Goal: Task Accomplishment & Management: Manage account settings

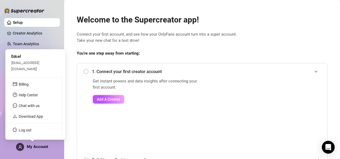
click at [48, 145] on span "My Account" at bounding box center [37, 146] width 21 height 5
click at [41, 144] on span "My Account" at bounding box center [37, 146] width 21 height 5
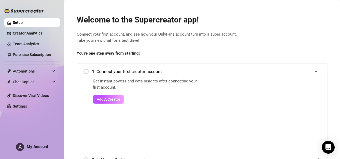
click at [83, 71] on div "1. Connect your first creator account" at bounding box center [201, 71] width 237 height 13
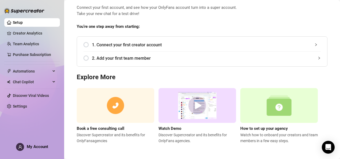
scroll to position [27, 0]
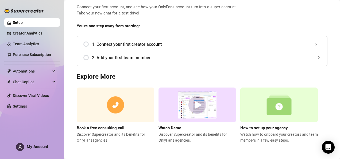
click at [84, 54] on div "2. Add your first team member" at bounding box center [201, 57] width 237 height 13
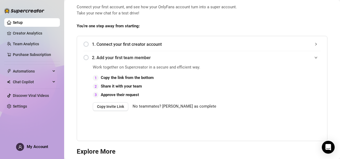
scroll to position [102, 0]
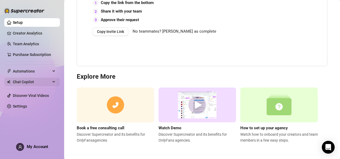
click at [30, 84] on span "Chat Copilot" at bounding box center [32, 81] width 38 height 9
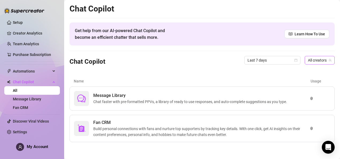
click at [319, 60] on span "All creators" at bounding box center [320, 60] width 24 height 8
click at [319, 71] on span "All creators" at bounding box center [319, 71] width 20 height 6
click at [35, 44] on link "Team Analytics" at bounding box center [26, 44] width 26 height 4
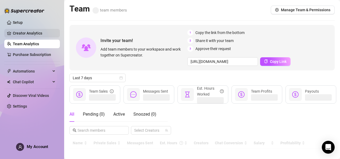
click at [35, 33] on link "Creator Analytics" at bounding box center [34, 33] width 43 height 9
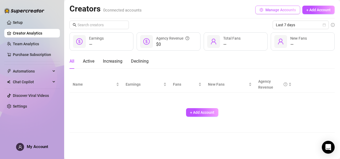
click at [285, 11] on span "Manage Accounts" at bounding box center [280, 10] width 30 height 4
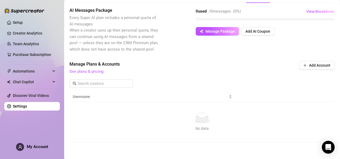
scroll to position [29, 0]
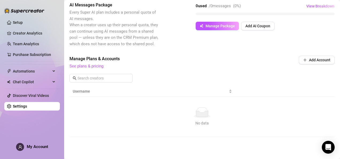
click at [27, 106] on link "Settings" at bounding box center [20, 106] width 14 height 4
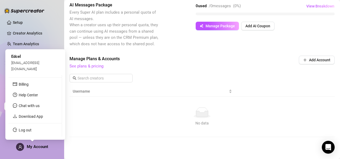
click at [44, 146] on span "My Account" at bounding box center [37, 146] width 21 height 5
click at [29, 84] on link "Billing" at bounding box center [24, 84] width 10 height 4
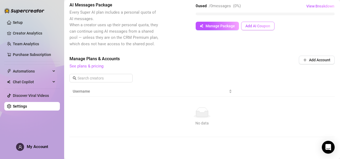
click at [248, 26] on span "Add AI Coupon" at bounding box center [257, 26] width 25 height 4
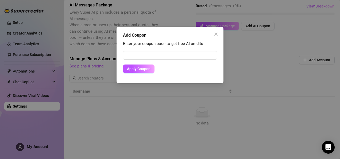
click at [256, 58] on div "Add Coupon Enter your coupon code to get free AI credits Apply Coupon" at bounding box center [170, 79] width 340 height 159
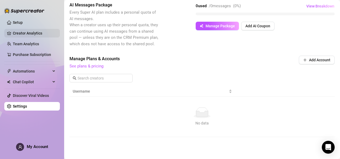
click at [23, 33] on link "Creator Analytics" at bounding box center [34, 33] width 43 height 9
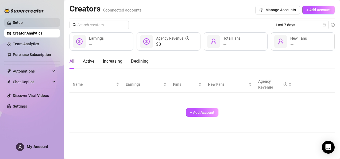
click at [19, 20] on link "Setup" at bounding box center [18, 22] width 10 height 4
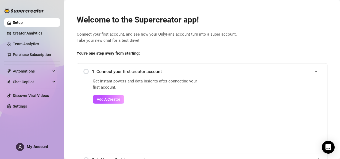
click at [199, 118] on div "Get instant powers and data insights after connecting your first account. Add A…" at bounding box center [201, 115] width 237 height 75
click at [111, 99] on span "Add A Creator" at bounding box center [109, 99] width 24 height 4
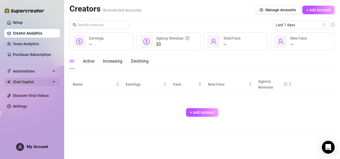
click at [38, 82] on span "Chat Copilot" at bounding box center [32, 81] width 38 height 9
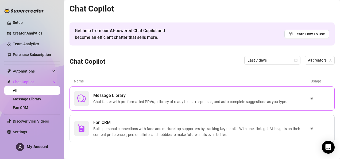
click at [149, 100] on span "Chat faster with pre-formatted PPVs, a library of ready to use responses, and a…" at bounding box center [191, 102] width 196 height 6
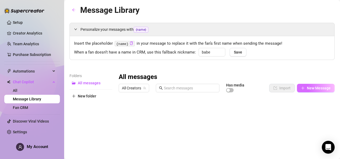
click at [315, 90] on button "New Message" at bounding box center [316, 88] width 38 height 9
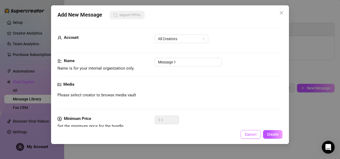
click at [253, 132] on span "Cancel" at bounding box center [251, 134] width 12 height 4
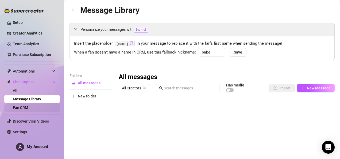
click at [28, 110] on link "Fan CRM" at bounding box center [20, 107] width 15 height 4
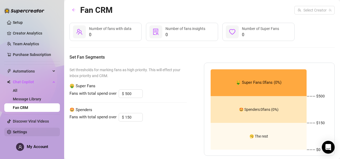
click at [27, 131] on link "Settings" at bounding box center [20, 132] width 14 height 4
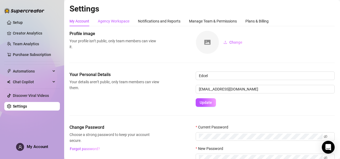
click at [117, 20] on div "Agency Workspace" at bounding box center [114, 21] width 32 height 6
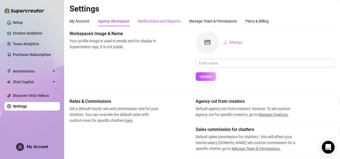
click at [152, 20] on div "Notifications and Reports" at bounding box center [159, 21] width 42 height 6
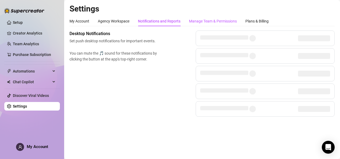
click at [202, 24] on div "Manage Team & Permissions" at bounding box center [213, 21] width 48 height 6
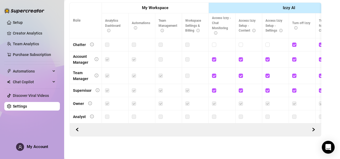
scroll to position [205, 0]
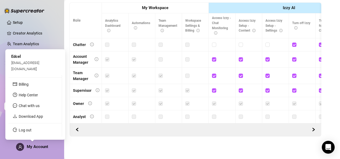
click at [26, 148] on div "My Account" at bounding box center [32, 147] width 32 height 8
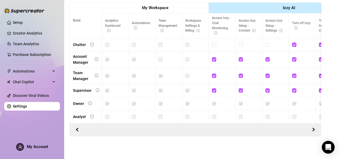
click at [18, 21] on link "Setup" at bounding box center [18, 22] width 10 height 4
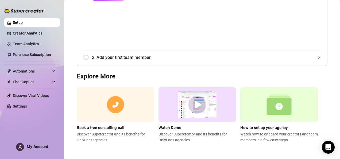
scroll to position [102, 0]
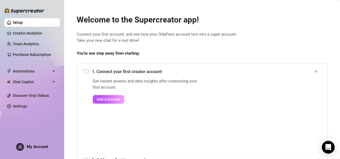
click at [36, 152] on div "Setup Creator Analytics Team Analytics Purchase Subscription Automations Chat C…" at bounding box center [32, 77] width 56 height 154
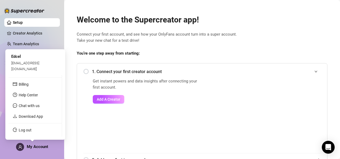
click at [39, 146] on span "My Account" at bounding box center [37, 146] width 21 height 5
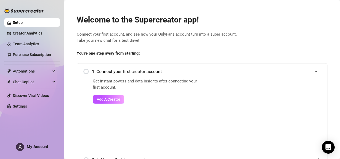
click at [261, 40] on span "Connect your first account, and see how your OnlyFans account turn into a super…" at bounding box center [202, 37] width 251 height 13
click at [271, 54] on span "You’re one step away from starting:" at bounding box center [202, 53] width 251 height 6
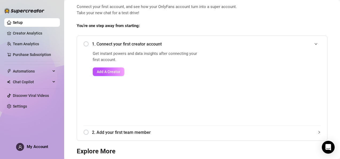
scroll to position [27, 0]
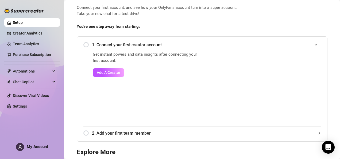
click at [314, 44] on icon "expanded" at bounding box center [315, 44] width 3 height 3
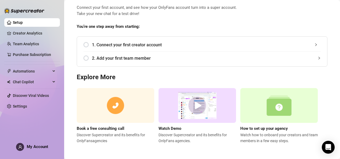
click at [314, 44] on icon "collapsed" at bounding box center [315, 44] width 3 height 3
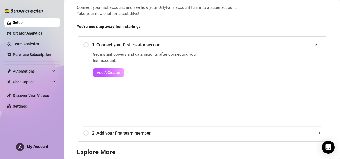
click at [314, 44] on icon "expanded" at bounding box center [315, 44] width 3 height 3
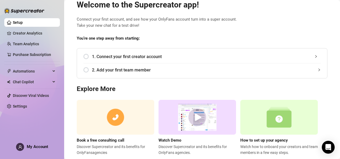
scroll to position [0, 0]
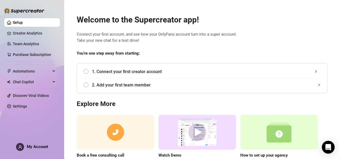
click at [84, 71] on div "1. Connect your first creator account" at bounding box center [201, 71] width 237 height 13
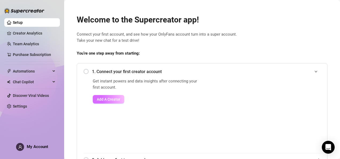
scroll to position [102, 0]
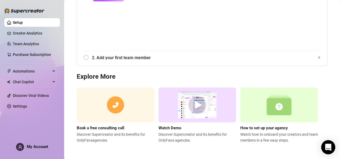
click at [327, 143] on div "Open Intercom Messenger" at bounding box center [328, 147] width 14 height 14
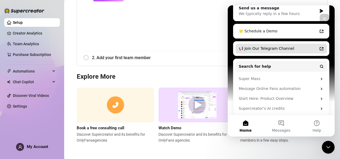
scroll to position [70, 0]
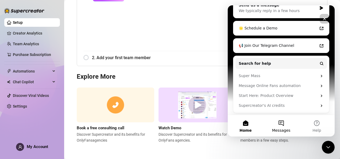
click at [292, 123] on button "Messages" at bounding box center [281, 125] width 36 height 21
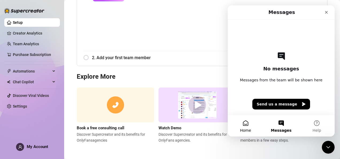
click at [255, 118] on button "Home" at bounding box center [246, 125] width 36 height 21
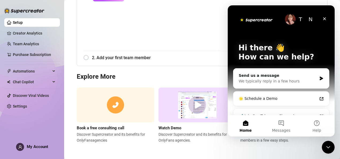
click at [285, 22] on img "Intercom messenger" at bounding box center [290, 19] width 11 height 11
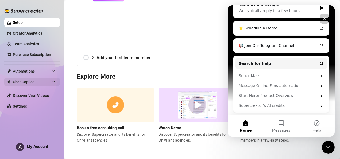
click at [52, 79] on div "Chat Copilot" at bounding box center [32, 81] width 56 height 9
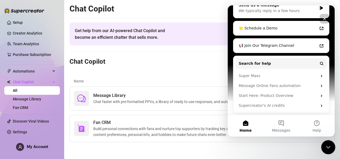
click at [328, 142] on div "Close Intercom Messenger" at bounding box center [327, 146] width 13 height 13
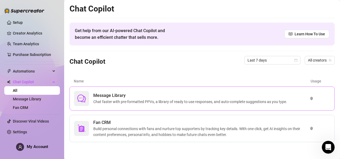
click at [261, 99] on span "Chat faster with pre-formatted PPVs, a library of ready to use responses, and a…" at bounding box center [191, 102] width 196 height 6
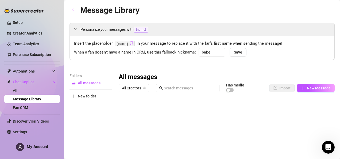
click at [151, 118] on div "All messages All Creators Has media Import New Message Title Text Media $ AI Pr…" at bounding box center [227, 161] width 216 height 176
click at [17, 89] on link "All" at bounding box center [15, 90] width 5 height 4
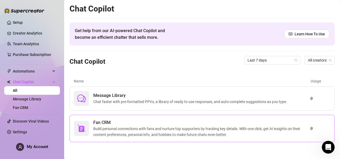
click at [187, 125] on span "Fan CRM" at bounding box center [201, 122] width 217 height 6
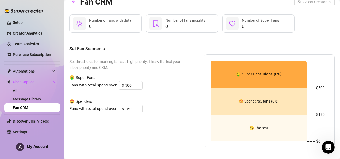
scroll to position [13, 0]
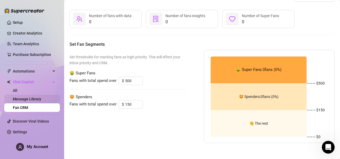
click at [37, 97] on link "Message Library" at bounding box center [27, 99] width 28 height 4
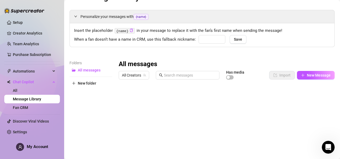
type input "babe"
click at [132, 74] on span "All Creators" at bounding box center [134, 75] width 24 height 8
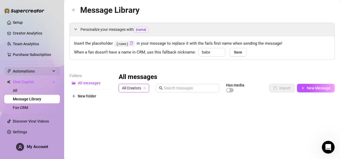
click at [36, 70] on span "Automations" at bounding box center [32, 71] width 38 height 9
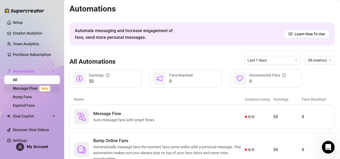
click at [33, 86] on link "Message Flow Beta" at bounding box center [33, 88] width 40 height 4
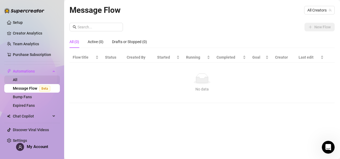
click at [17, 78] on link "All" at bounding box center [15, 79] width 5 height 4
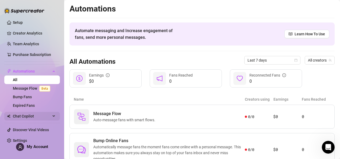
click at [36, 115] on span "Chat Copilot" at bounding box center [32, 116] width 38 height 9
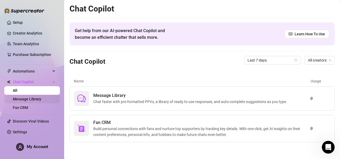
click at [41, 99] on link "Message Library" at bounding box center [27, 99] width 28 height 4
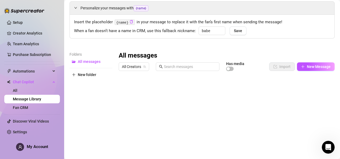
scroll to position [22, 0]
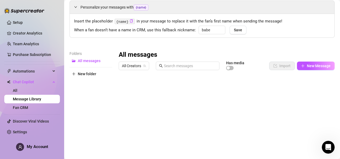
click at [258, 111] on div "All messages All Creators Has media Import New Message Title Text Media $ AI Pr…" at bounding box center [227, 139] width 216 height 176
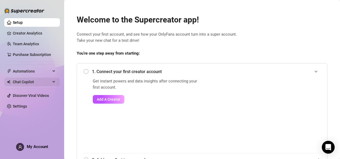
click at [24, 81] on span "Chat Copilot" at bounding box center [32, 81] width 38 height 9
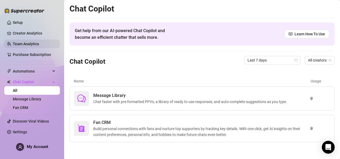
click at [39, 42] on link "Team Analytics" at bounding box center [26, 44] width 26 height 4
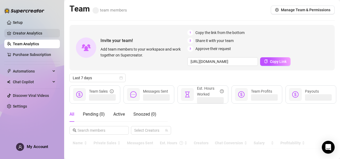
click at [42, 36] on link "Creator Analytics" at bounding box center [34, 33] width 43 height 9
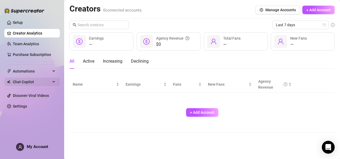
click at [33, 84] on span "Chat Copilot" at bounding box center [32, 81] width 38 height 9
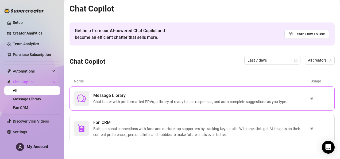
click at [154, 97] on span "Message Library" at bounding box center [191, 95] width 196 height 6
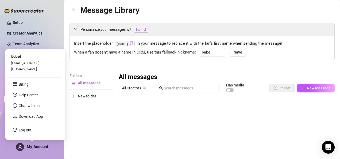
click at [31, 147] on span "My Account" at bounding box center [37, 146] width 21 height 5
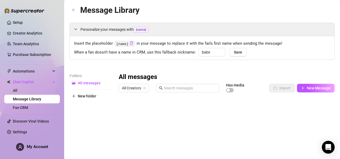
click at [125, 134] on div "All messages All Creators Has media Import New Message Title Text Media $ AI Pr…" at bounding box center [227, 161] width 216 height 176
click at [267, 118] on div "All messages All Creators Has media Import New Message Title Text Media $ AI Pr…" at bounding box center [227, 161] width 216 height 176
click at [74, 6] on button "button" at bounding box center [73, 10] width 9 height 9
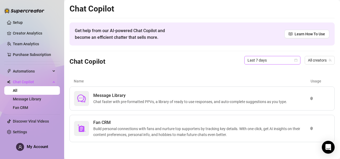
click at [274, 60] on span "Last 7 days" at bounding box center [272, 60] width 50 height 8
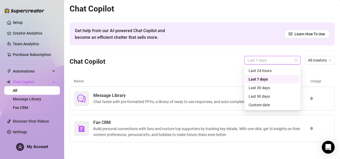
click at [223, 71] on div "Chat Copilot Get help from our AI-powered Chat Copilot and become an efficient …" at bounding box center [201, 73] width 265 height 138
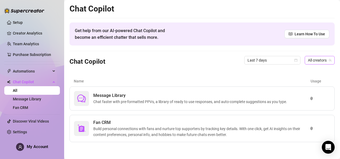
click at [313, 62] on span "All creators" at bounding box center [320, 60] width 24 height 8
click at [31, 42] on link "Team Analytics" at bounding box center [26, 44] width 26 height 4
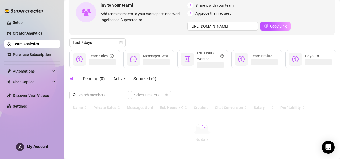
scroll to position [36, 0]
click at [46, 33] on link "Creator Analytics" at bounding box center [34, 33] width 43 height 9
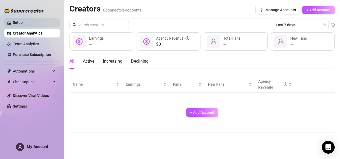
click at [23, 25] on link "Setup" at bounding box center [18, 22] width 10 height 4
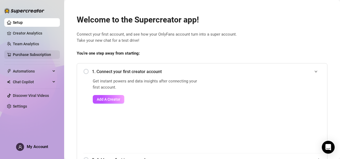
click at [29, 56] on link "Purchase Subscription" at bounding box center [32, 54] width 38 height 4
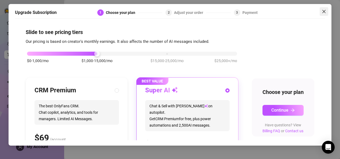
click at [323, 15] on button "Close" at bounding box center [324, 11] width 9 height 9
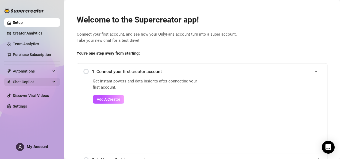
click at [49, 83] on span "Chat Copilot" at bounding box center [32, 81] width 38 height 9
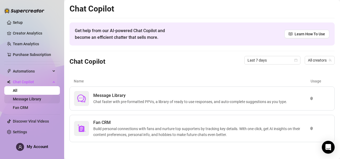
click at [41, 101] on link "Message Library" at bounding box center [27, 99] width 28 height 4
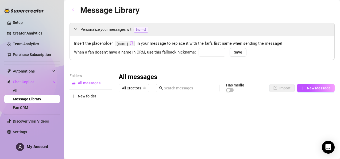
type input "babe"
click at [132, 112] on div "All messages All Creators Has media Import New Message Title Text Media $ AI Pr…" at bounding box center [227, 161] width 216 height 176
click at [268, 119] on div "All messages All Creators Has media Import New Message Title Text Media $ AI Pr…" at bounding box center [227, 161] width 216 height 176
click at [286, 119] on div "All messages All Creators Has media Import New Message Title Text Media $ AI Pr…" at bounding box center [227, 161] width 216 height 176
click at [39, 42] on link "Team Analytics" at bounding box center [26, 44] width 26 height 4
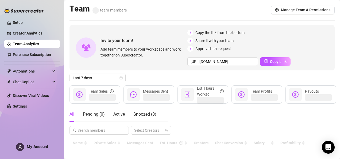
click at [99, 11] on span "team members" at bounding box center [109, 10] width 34 height 5
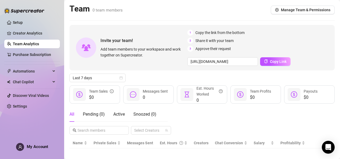
click at [263, 117] on div "All Pending ( 0 ) Active Snoozed ( 0 ) Select Creators" at bounding box center [201, 121] width 265 height 28
click at [309, 12] on button "Manage Team & Permissions" at bounding box center [303, 10] width 64 height 9
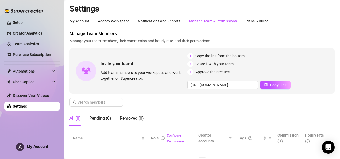
click at [43, 86] on ul "Setup Creator Analytics Team Analytics Purchase Subscription Automations Chat C…" at bounding box center [32, 64] width 56 height 96
click at [45, 83] on span "Chat Copilot" at bounding box center [32, 81] width 38 height 9
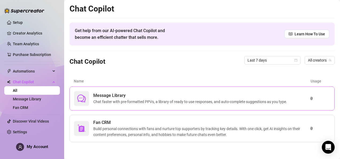
click at [89, 91] on div "Message Library Chat faster with pre-formatted PPVs, a library of ready to use …" at bounding box center [192, 98] width 236 height 15
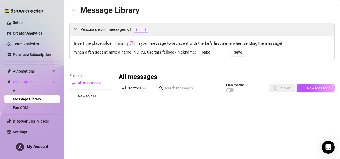
click at [127, 112] on div "All messages All Creators Has media Import New Message Type to search No data N…" at bounding box center [227, 161] width 216 height 176
drag, startPoint x: 127, startPoint y: 112, endPoint x: 136, endPoint y: 88, distance: 25.5
click at [136, 88] on div "All messages All Creators Has media Import New Message Title Text Media $ AI Pr…" at bounding box center [227, 161] width 216 height 176
click at [136, 88] on span "All Creators" at bounding box center [134, 88] width 24 height 8
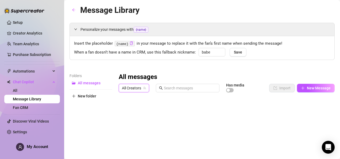
click at [232, 123] on div "All messages All Creators All Creators Has media Import New Message Title Text …" at bounding box center [227, 161] width 216 height 176
click at [207, 52] on input "babe" at bounding box center [212, 52] width 27 height 9
click at [204, 63] on div "Personalize your messages with {name} Insert the placeholder {name} in your mes…" at bounding box center [201, 136] width 265 height 226
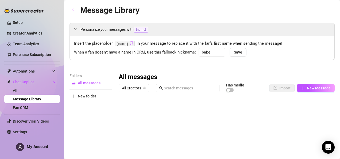
click at [266, 127] on div "All messages All Creators Has media Import New Message Title Text Media $ AI Pr…" at bounding box center [227, 161] width 216 height 176
click at [17, 89] on link "All" at bounding box center [15, 90] width 5 height 4
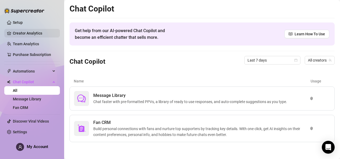
click at [43, 33] on link "Creator Analytics" at bounding box center [34, 33] width 43 height 9
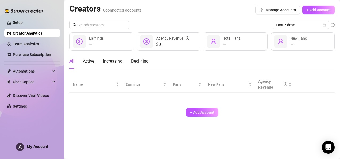
drag, startPoint x: 28, startPoint y: 142, endPoint x: 28, endPoint y: 145, distance: 3.2
click at [28, 145] on div "Setup Creator Analytics Team Analytics Purchase Subscription Automations Chat C…" at bounding box center [32, 77] width 56 height 154
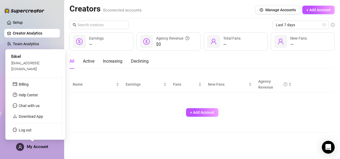
click at [28, 145] on span "My Account" at bounding box center [37, 146] width 21 height 5
click at [39, 71] on span "[EMAIL_ADDRESS][DOMAIN_NAME]" at bounding box center [25, 66] width 28 height 10
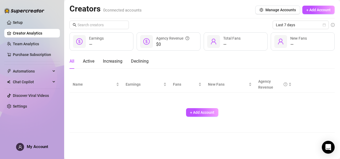
click at [91, 103] on div "+ Add Account" at bounding box center [202, 112] width 259 height 35
click at [42, 79] on span "Chat Copilot" at bounding box center [32, 81] width 38 height 9
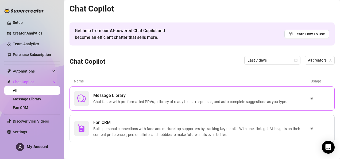
click at [131, 102] on span "Chat faster with pre-formatted PPVs, a library of ready to use responses, and a…" at bounding box center [191, 102] width 196 height 6
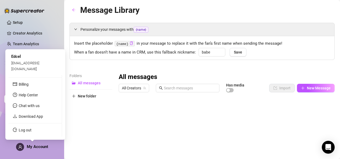
click at [40, 145] on span "My Account" at bounding box center [37, 146] width 21 height 5
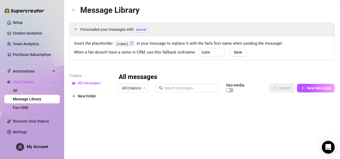
click at [288, 123] on div "All messages All Creators Has media Import New Message Title Text Media $ AI Pr…" at bounding box center [227, 161] width 216 height 176
click at [280, 132] on div "All messages All Creators Has media Import New Message Title Text Media $ AI Pr…" at bounding box center [227, 161] width 216 height 176
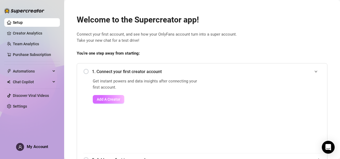
click at [114, 98] on span "Add A Creator" at bounding box center [109, 99] width 24 height 4
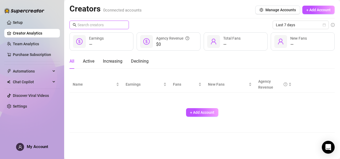
click at [114, 25] on input "text" at bounding box center [99, 25] width 44 height 6
click at [193, 113] on span "+ Add Account" at bounding box center [202, 112] width 24 height 4
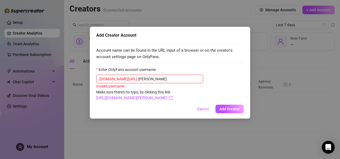
click at [249, 94] on div "Add Creator Account Account name can be found in the URL input of a browser or …" at bounding box center [170, 73] width 160 height 92
click at [199, 77] on input "[PERSON_NAME]" at bounding box center [169, 79] width 62 height 6
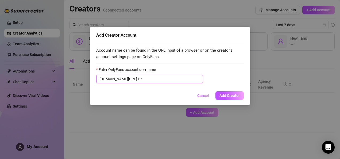
type input "B"
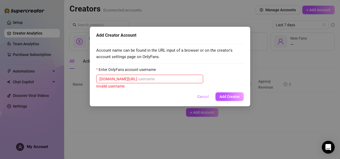
click at [206, 97] on span "Cancel" at bounding box center [203, 96] width 12 height 4
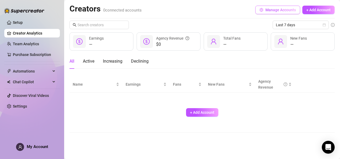
click at [285, 13] on button "Manage Accounts" at bounding box center [277, 10] width 45 height 9
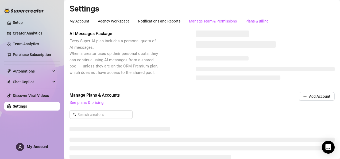
click at [231, 23] on div "Manage Team & Permissions" at bounding box center [213, 21] width 48 height 6
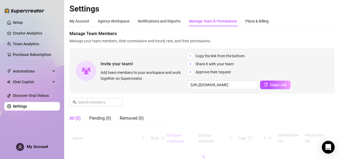
click at [220, 23] on div "Manage Team & Permissions" at bounding box center [213, 21] width 48 height 6
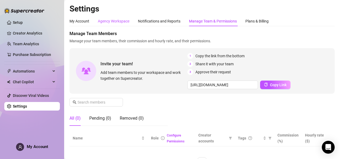
click at [108, 24] on div "Agency Workspace" at bounding box center [114, 21] width 32 height 6
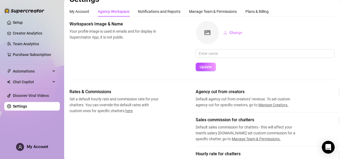
scroll to position [6, 0]
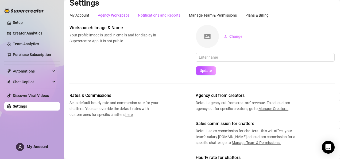
click at [165, 17] on div "Notifications and Reports" at bounding box center [159, 15] width 42 height 6
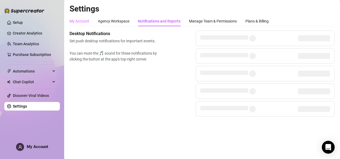
click at [79, 25] on div "My Account" at bounding box center [79, 21] width 20 height 10
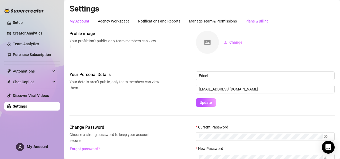
click at [261, 23] on div "Plans & Billing" at bounding box center [256, 21] width 23 height 6
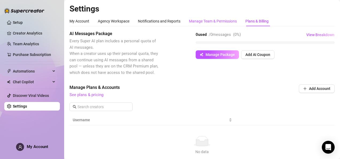
click at [223, 22] on div "Manage Team & Permissions" at bounding box center [213, 21] width 48 height 6
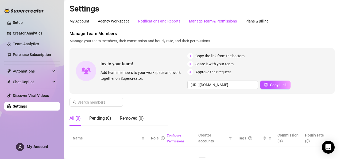
click at [175, 22] on div "Notifications and Reports" at bounding box center [159, 21] width 42 height 6
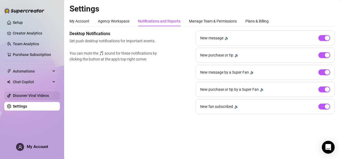
click at [37, 93] on link "Discover Viral Videos" at bounding box center [31, 95] width 36 height 4
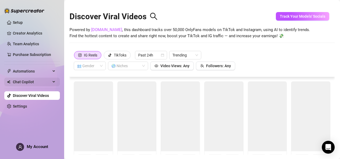
click at [52, 80] on div "Chat Copilot" at bounding box center [32, 81] width 56 height 9
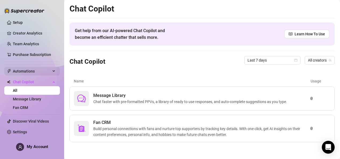
click at [59, 71] on div "Automations" at bounding box center [32, 71] width 56 height 9
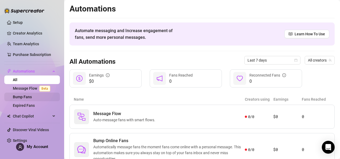
click at [32, 98] on link "Bump Fans" at bounding box center [22, 97] width 19 height 4
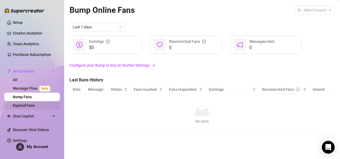
click at [35, 107] on link "Expired Fans" at bounding box center [24, 105] width 22 height 4
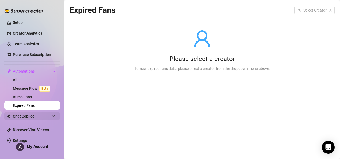
click at [52, 119] on div "Chat Copilot" at bounding box center [32, 116] width 56 height 9
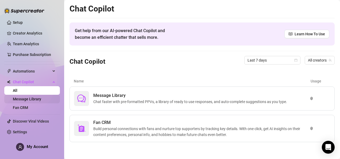
click at [41, 100] on link "Message Library" at bounding box center [27, 99] width 28 height 4
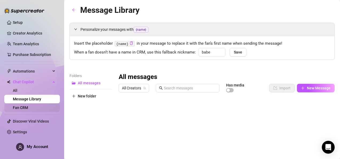
click at [28, 106] on link "Fan CRM" at bounding box center [20, 107] width 15 height 4
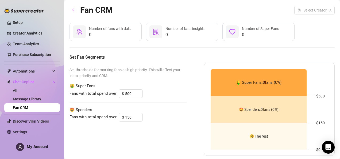
click at [28, 105] on link "Fan CRM" at bounding box center [20, 107] width 15 height 4
click at [41, 97] on link "Message Library" at bounding box center [27, 99] width 28 height 4
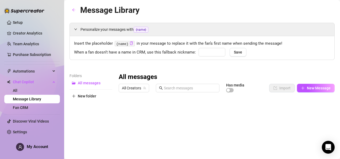
type input "babe"
click at [37, 37] on link "Creator Analytics" at bounding box center [34, 33] width 43 height 9
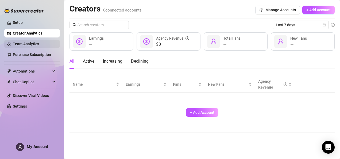
click at [39, 44] on link "Team Analytics" at bounding box center [26, 44] width 26 height 4
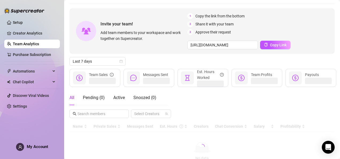
scroll to position [22, 0]
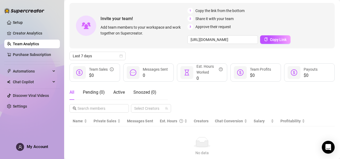
click at [328, 35] on div "Invite your team! Add team members to your workspace and work together on Super…" at bounding box center [201, 25] width 265 height 45
